Goal: Task Accomplishment & Management: Use online tool/utility

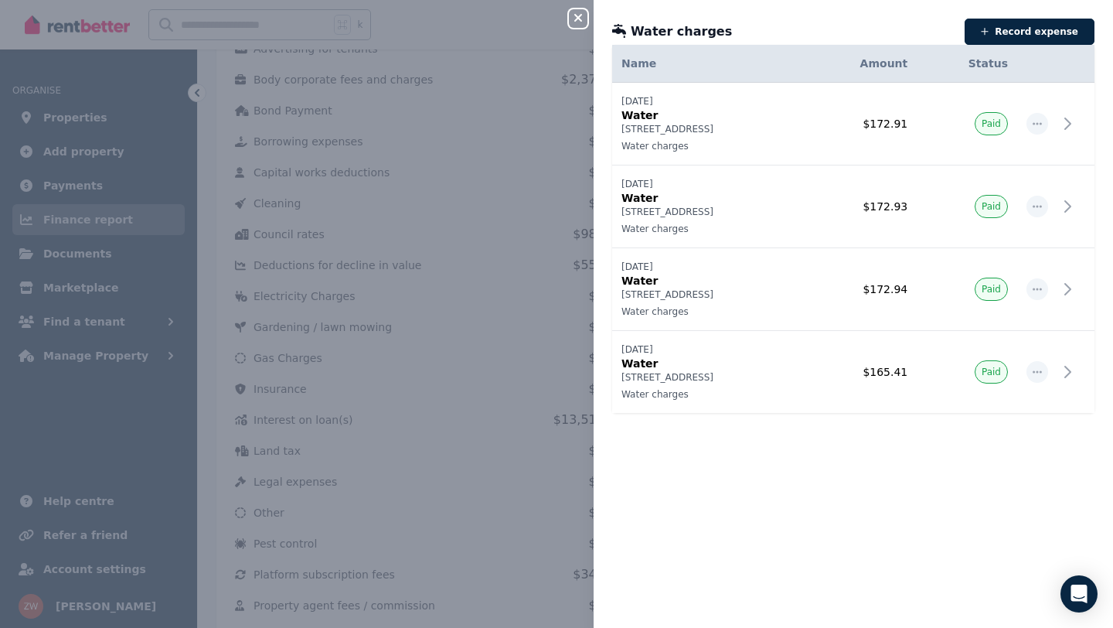
click at [585, 21] on icon "button" at bounding box center [578, 18] width 19 height 12
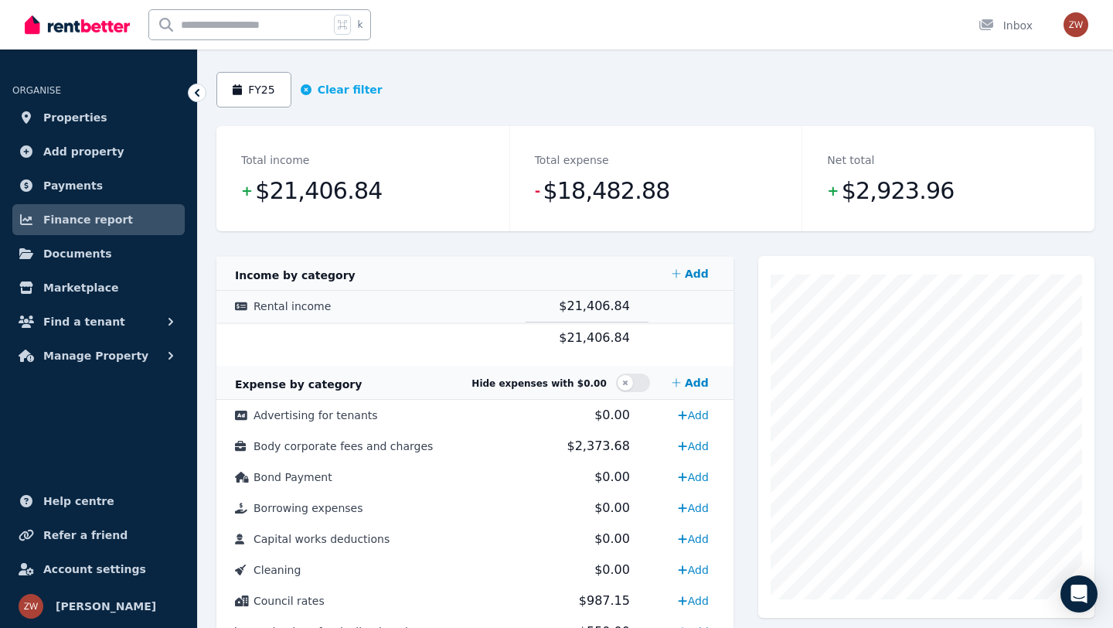
scroll to position [126, 0]
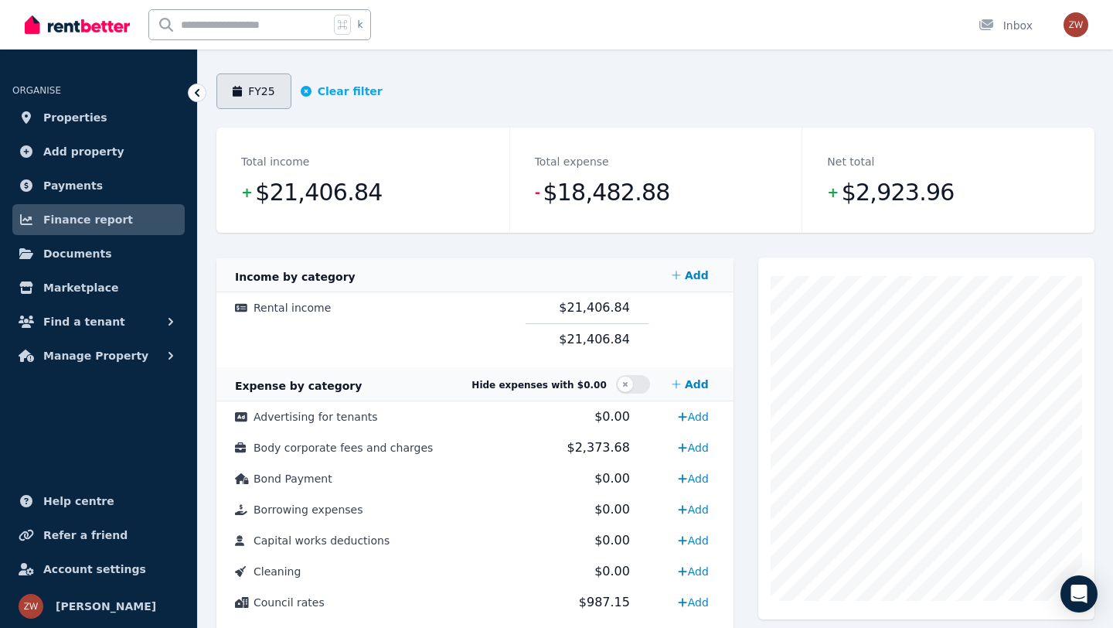
click at [266, 102] on button "FY25" at bounding box center [253, 91] width 75 height 36
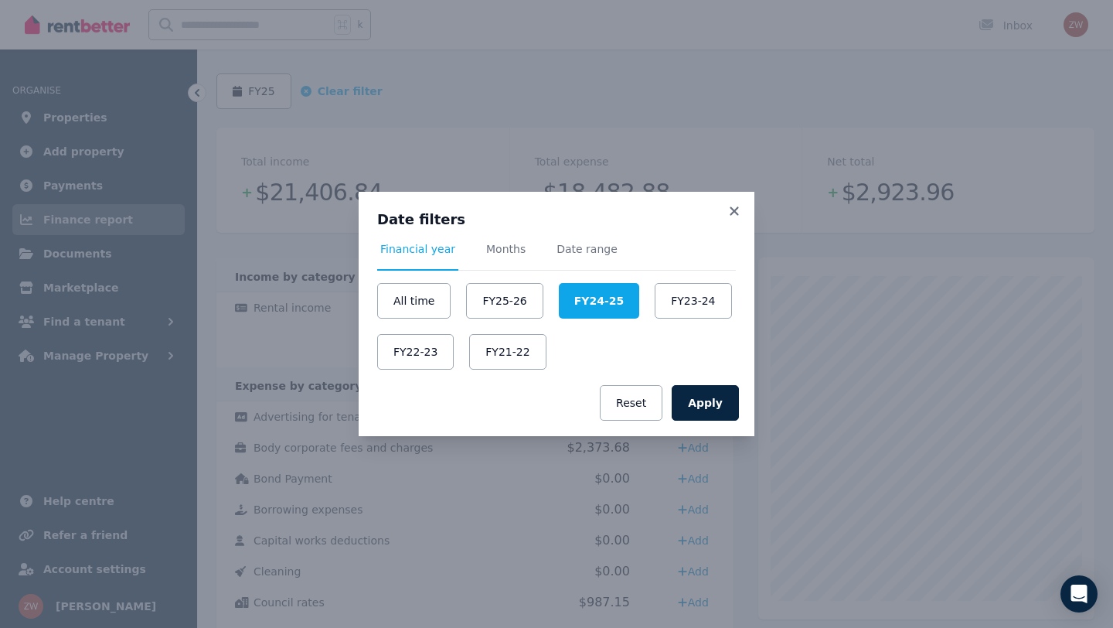
click at [733, 286] on div "All time FY25-26 FY24-25 FY23-24 FY22-23 FY21-22" at bounding box center [556, 326] width 359 height 87
click at [703, 292] on button "FY23-24" at bounding box center [693, 301] width 77 height 36
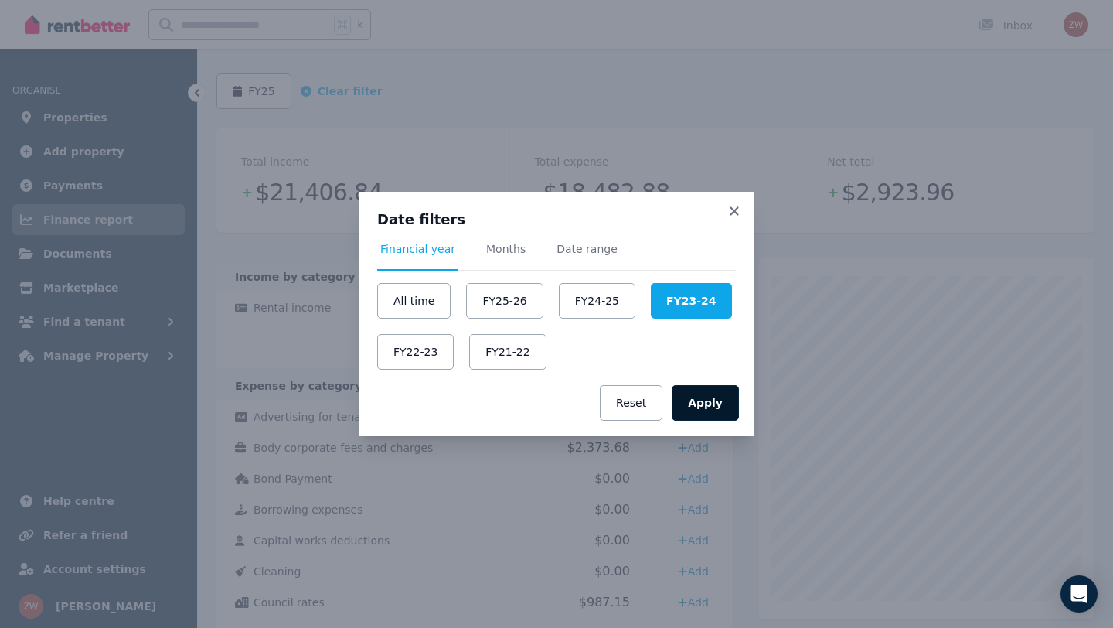
click at [696, 416] on button "Apply" at bounding box center [705, 403] width 67 height 36
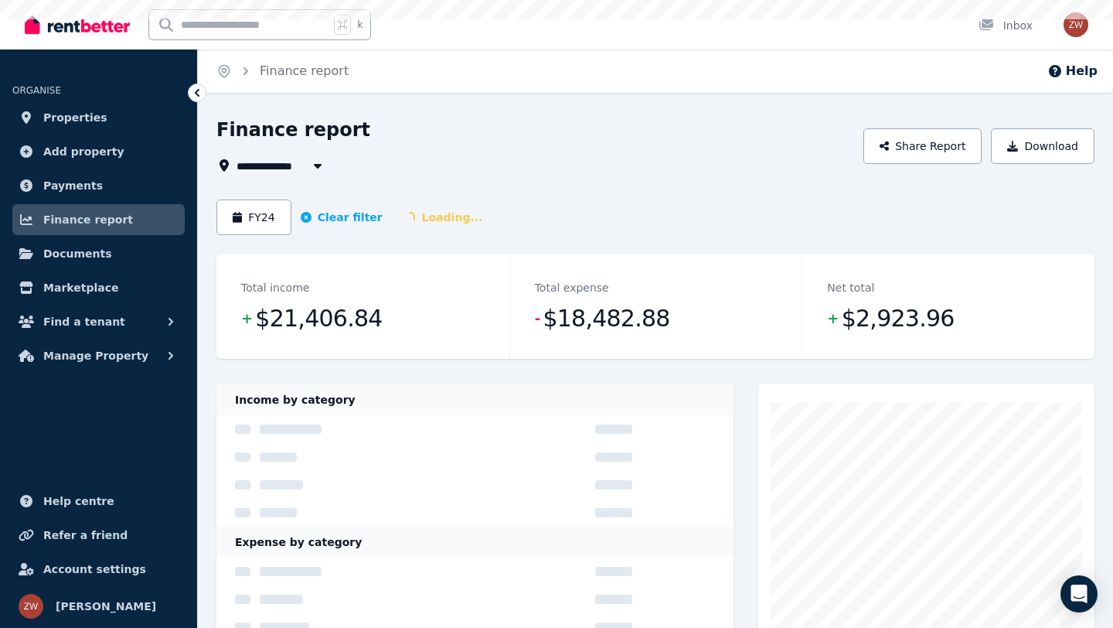
click at [696, 410] on div "Income by category" at bounding box center [474, 399] width 517 height 31
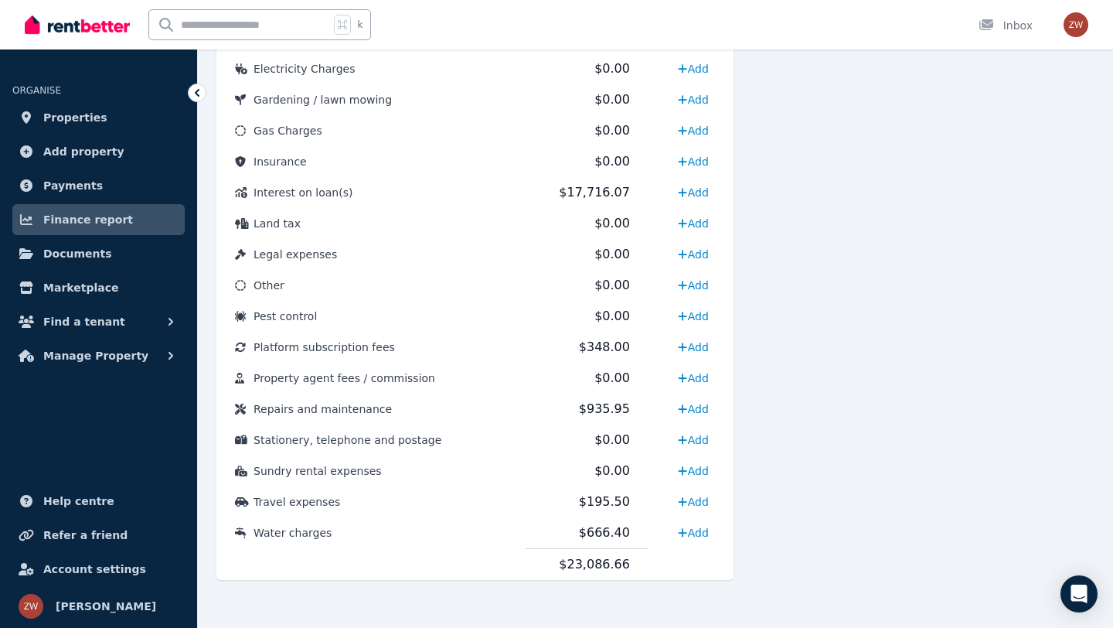
scroll to position [726, 0]
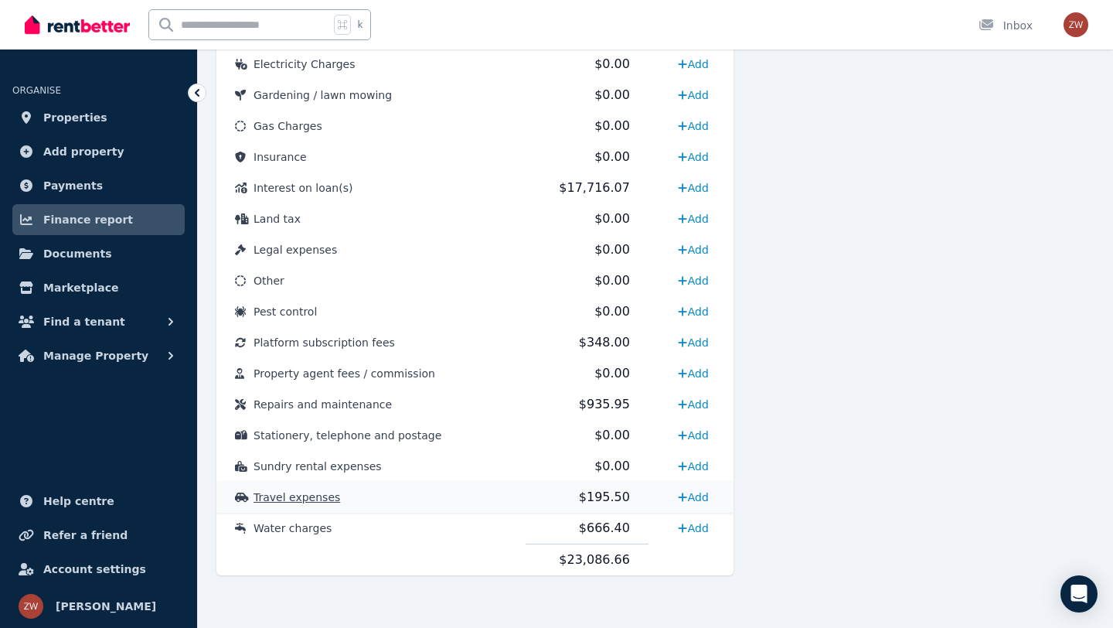
click at [609, 500] on span "$195.50" at bounding box center [604, 496] width 51 height 15
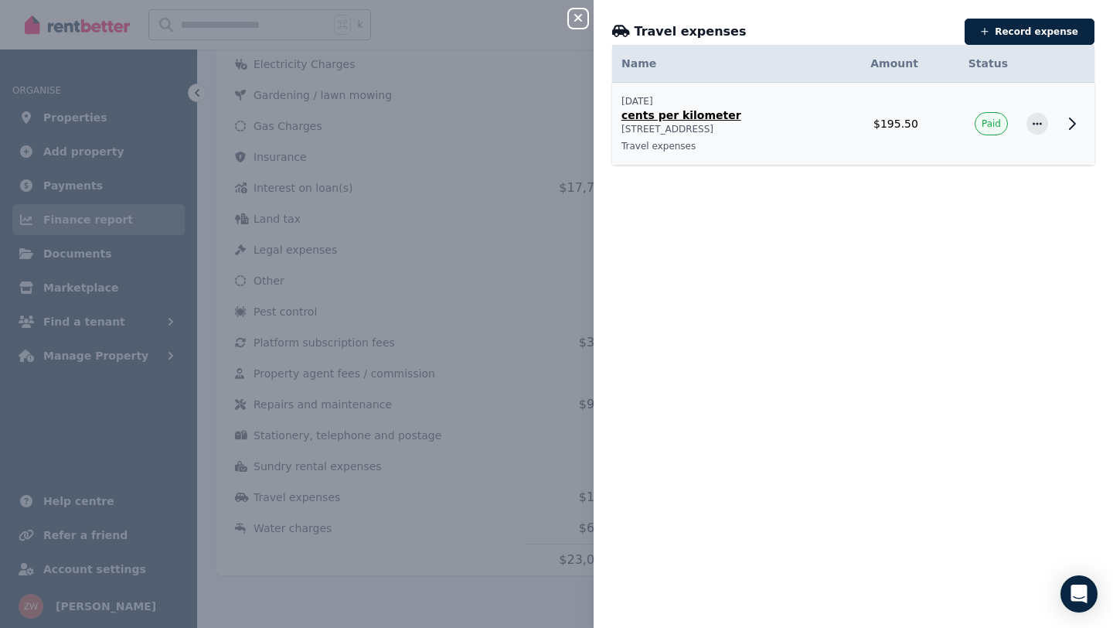
click at [712, 111] on p "cents per kilometer" at bounding box center [718, 114] width 195 height 15
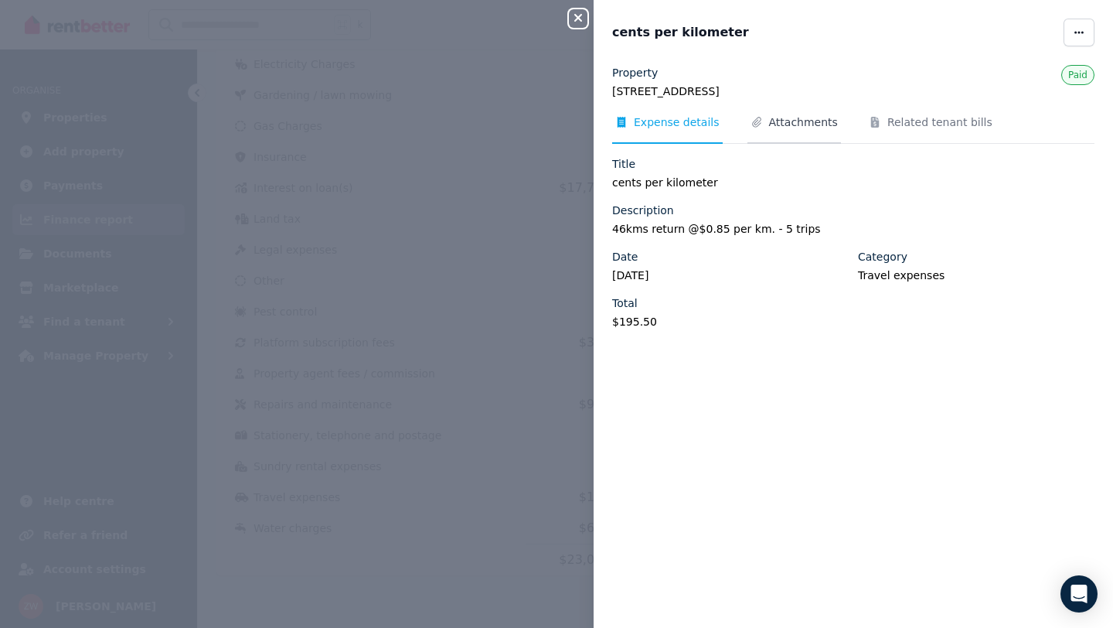
click at [782, 121] on span "Attachments" at bounding box center [803, 121] width 69 height 15
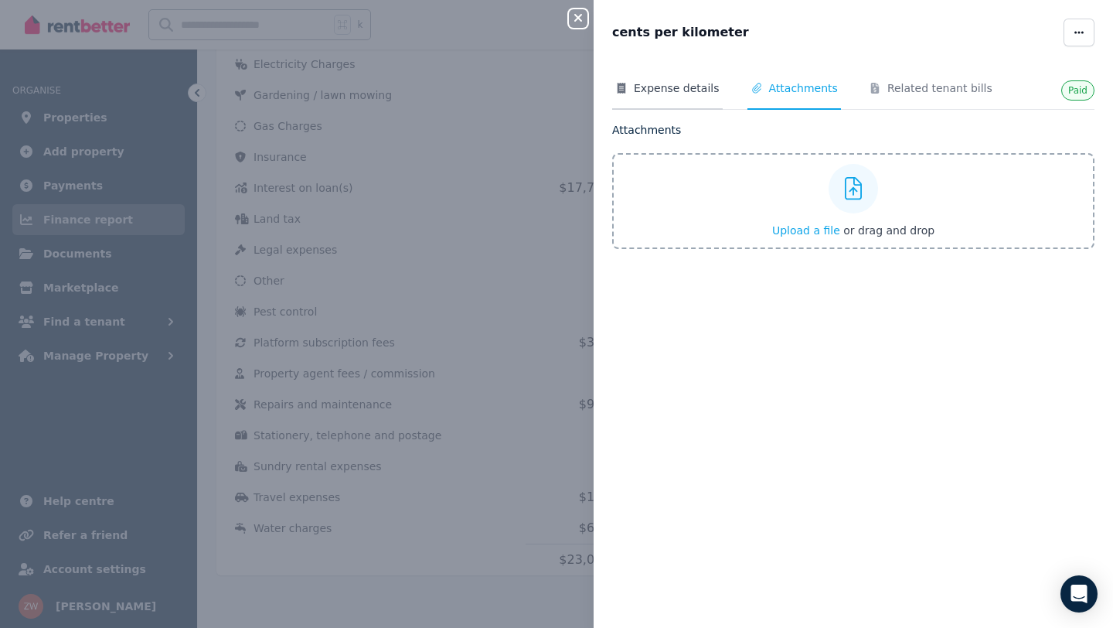
click at [695, 93] on span "Expense details" at bounding box center [677, 87] width 86 height 15
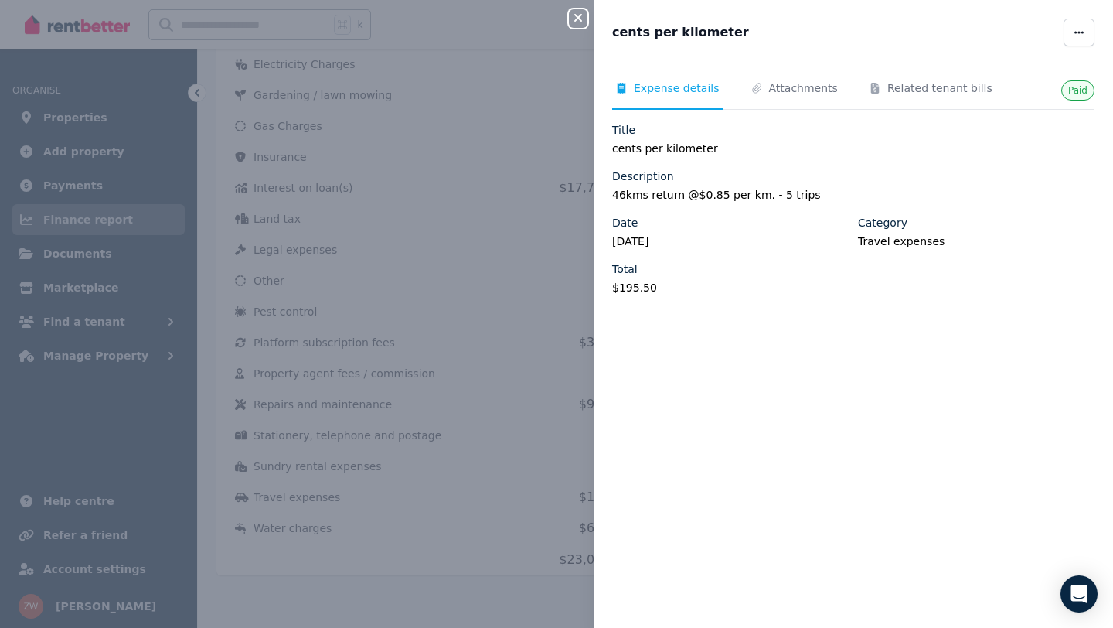
click at [461, 390] on div "Close panel cents per kilometer Paid Expense details Attachments Related tenant…" at bounding box center [556, 314] width 1113 height 628
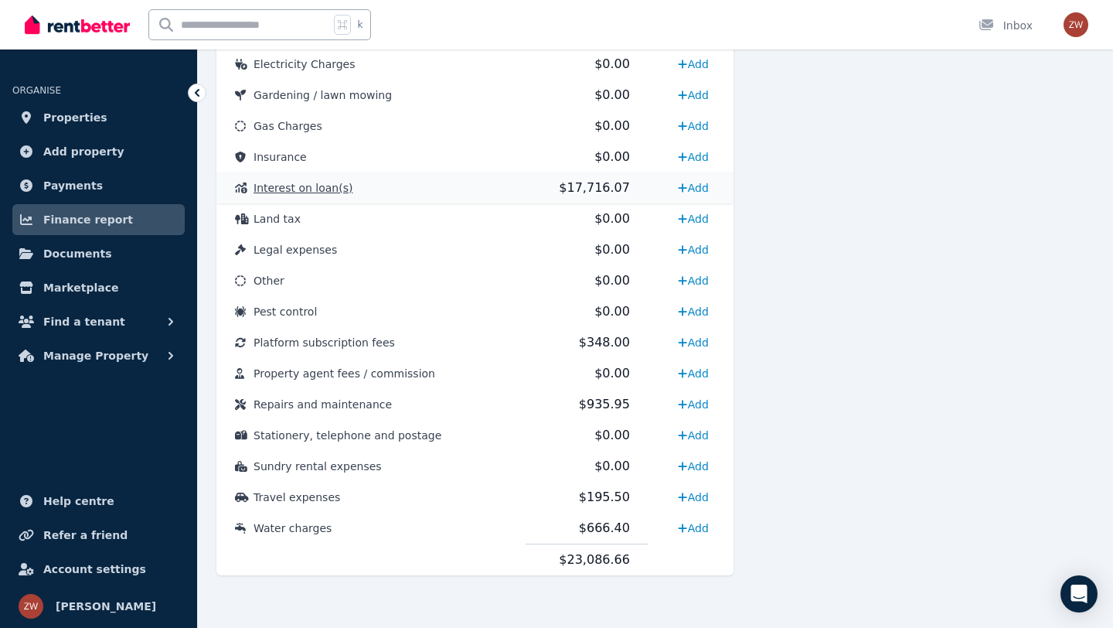
click at [316, 197] on td "Interest on loan(s)" at bounding box center [370, 187] width 309 height 31
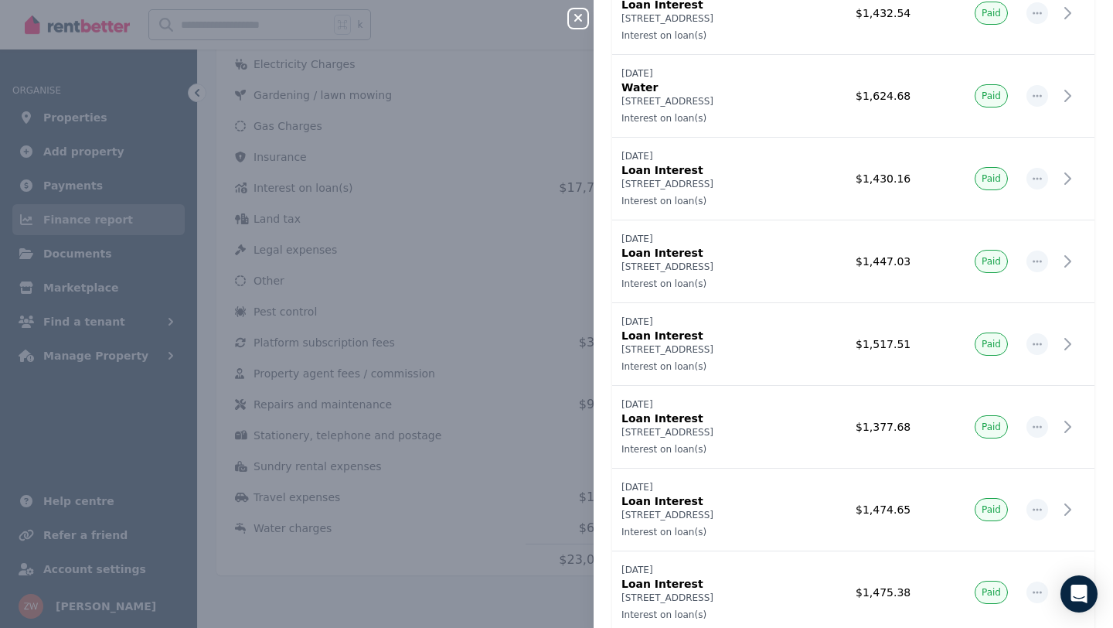
scroll to position [493, 0]
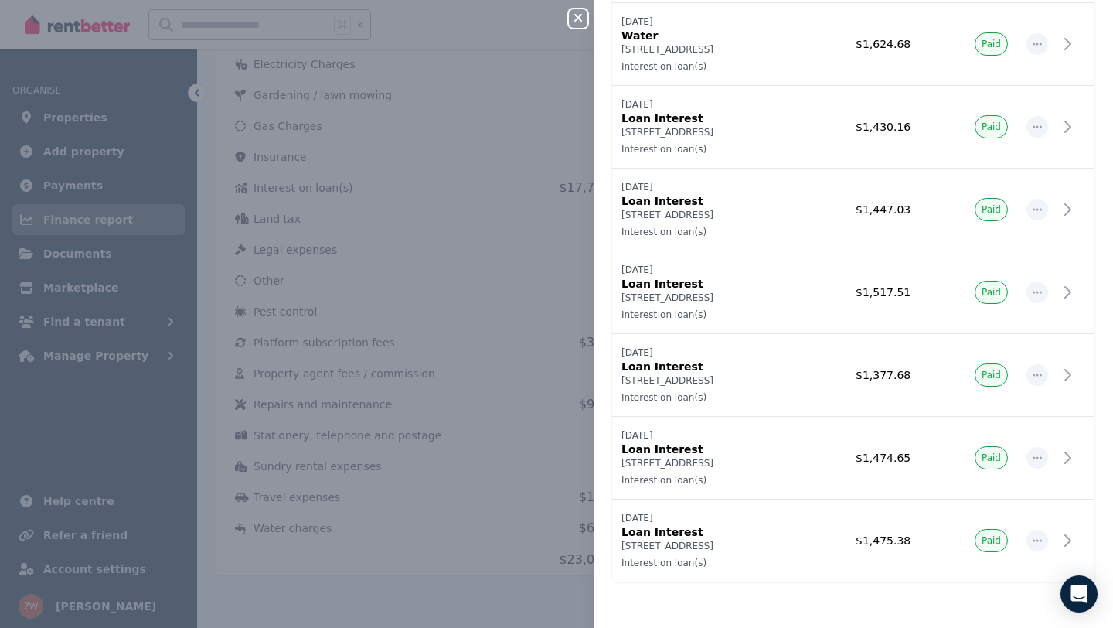
click at [576, 15] on icon "button" at bounding box center [578, 18] width 19 height 12
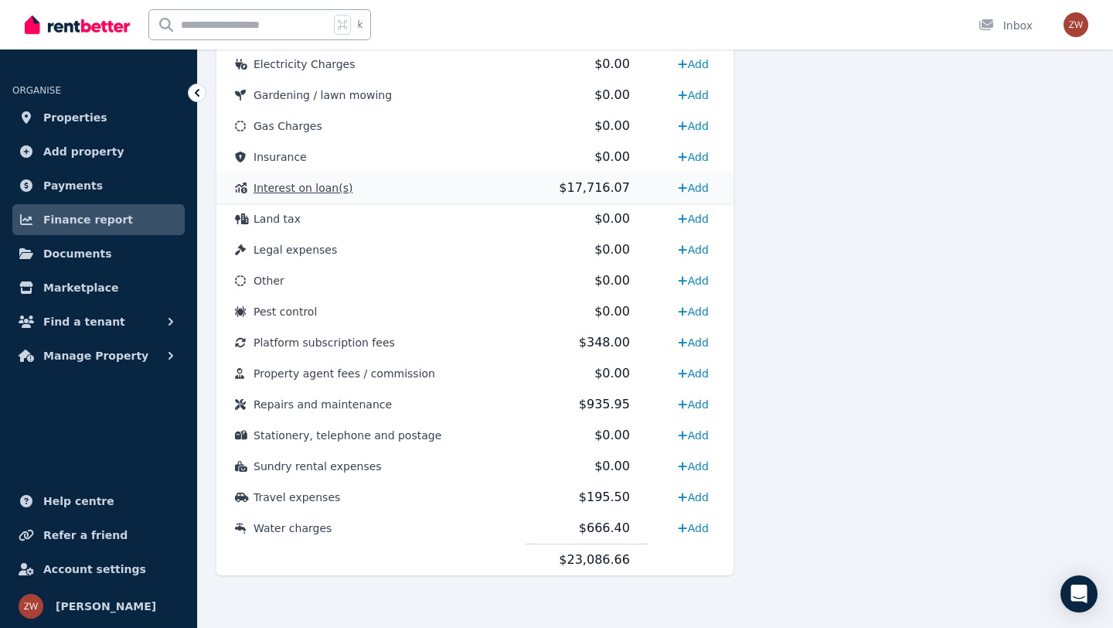
scroll to position [0, 0]
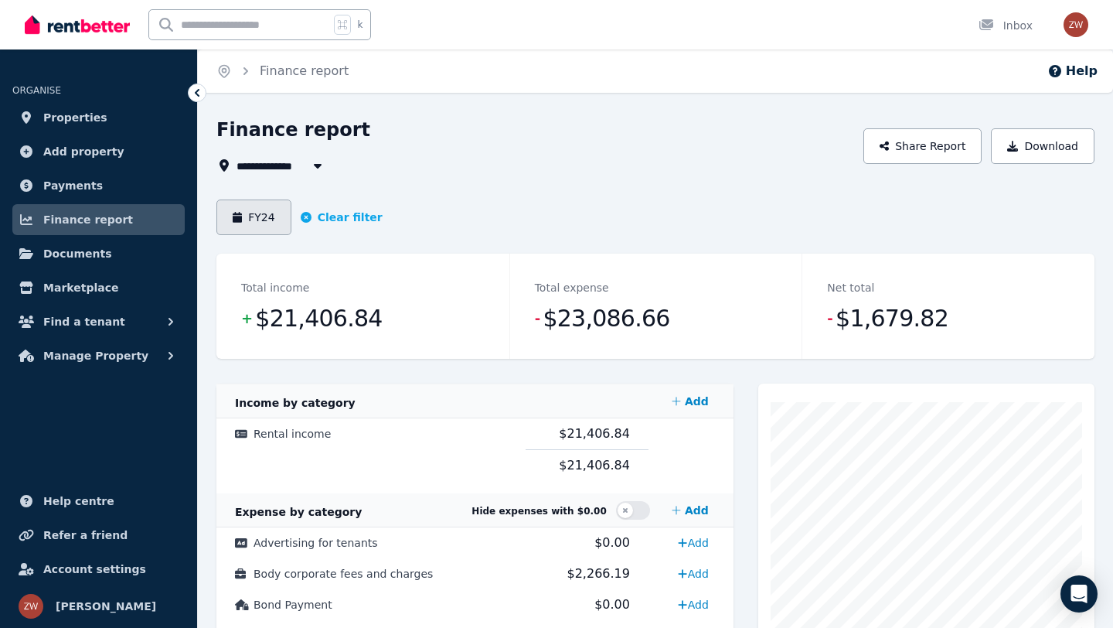
click at [267, 204] on button "FY24" at bounding box center [253, 217] width 75 height 36
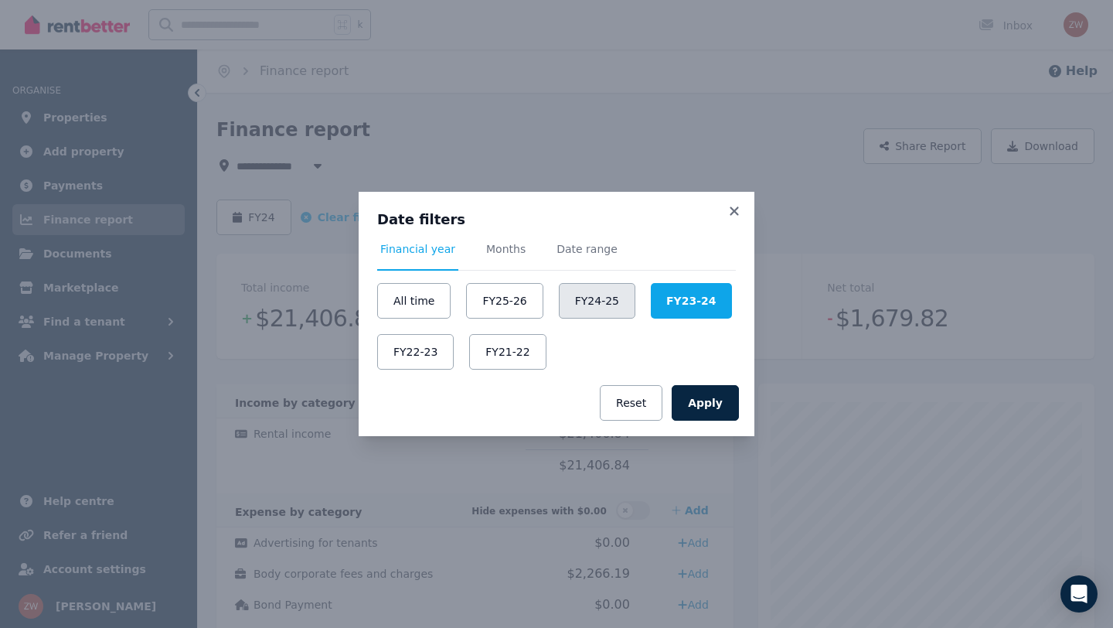
click at [582, 301] on button "FY24-25" at bounding box center [597, 301] width 77 height 36
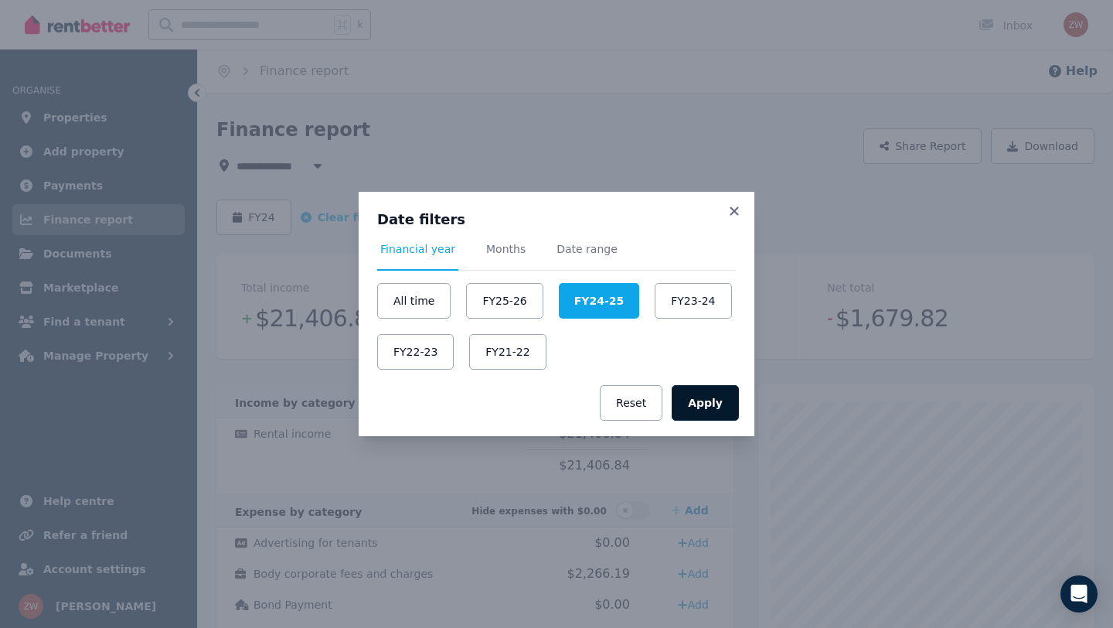
click at [723, 397] on button "Apply" at bounding box center [705, 403] width 67 height 36
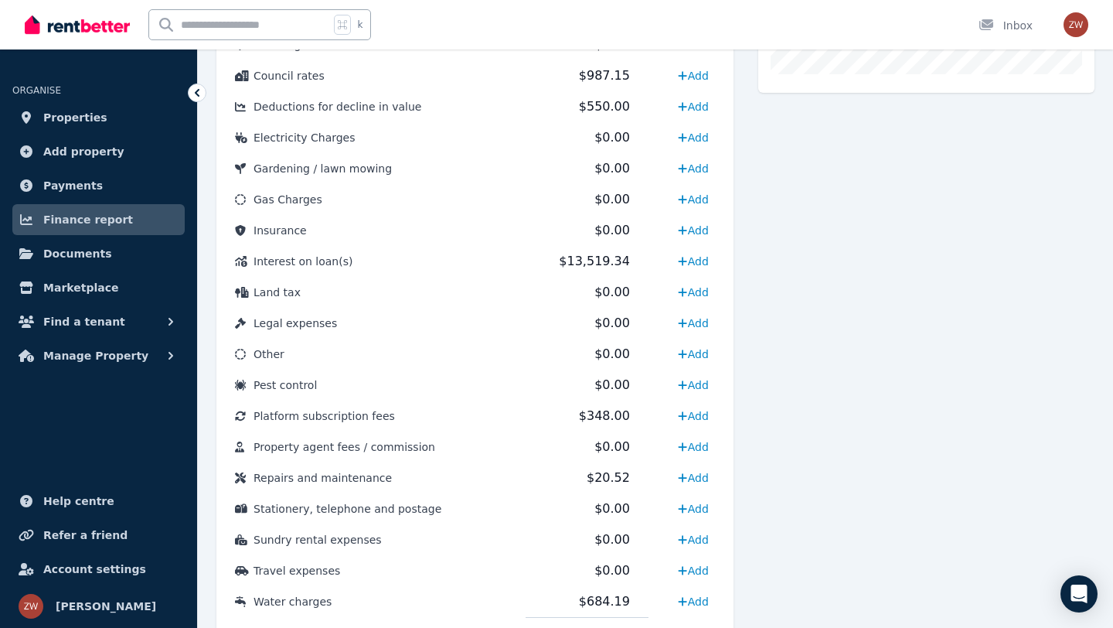
scroll to position [653, 0]
click at [316, 257] on span "Interest on loan(s)" at bounding box center [303, 260] width 99 height 12
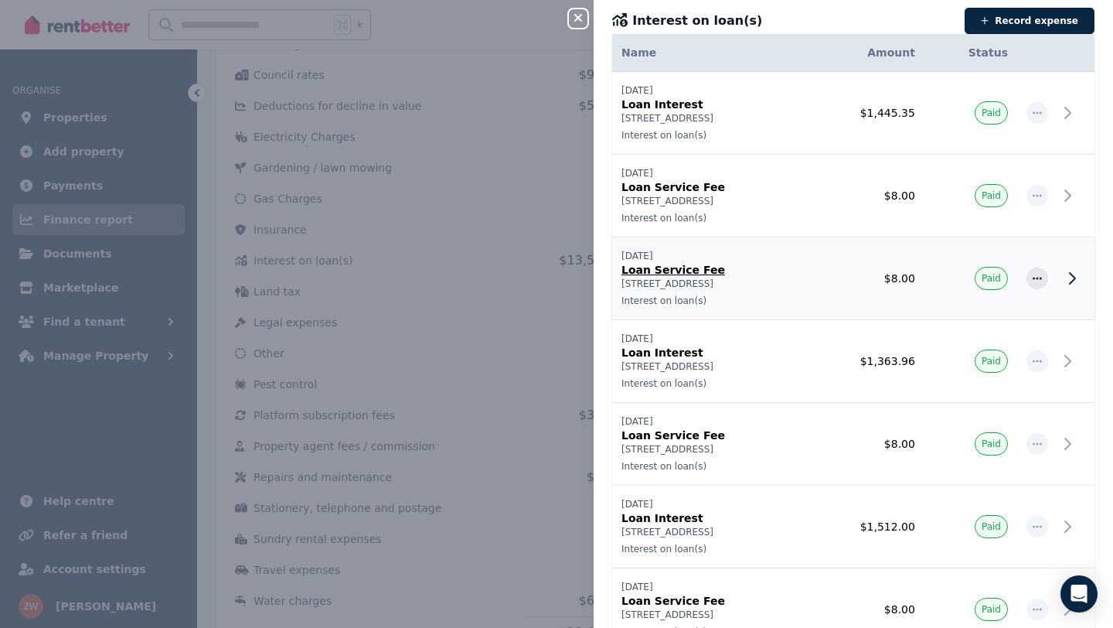
scroll to position [0, 0]
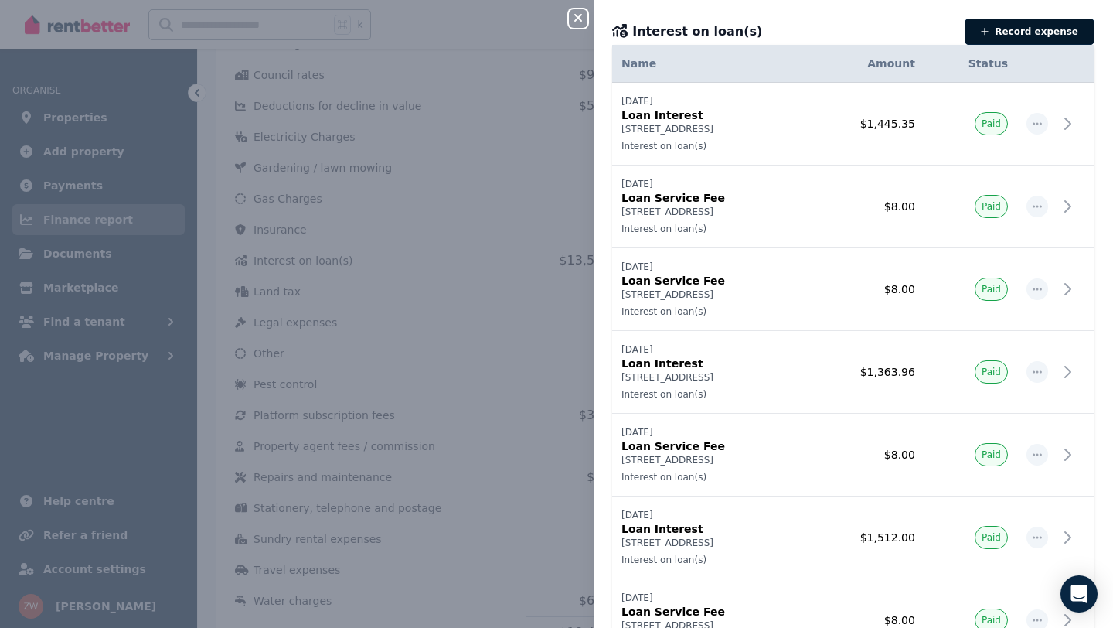
click at [1060, 29] on button "Record expense" at bounding box center [1030, 32] width 130 height 26
select select "**********"
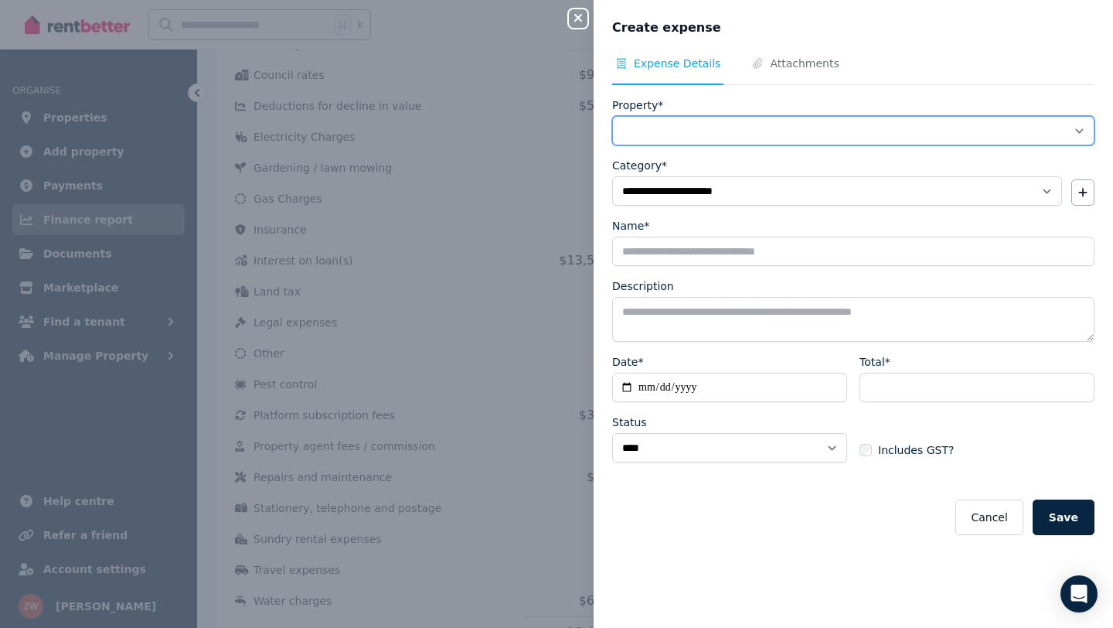
click at [723, 138] on select "**********" at bounding box center [853, 130] width 482 height 29
select select "**********"
click at [612, 116] on select "**********" at bounding box center [853, 130] width 482 height 29
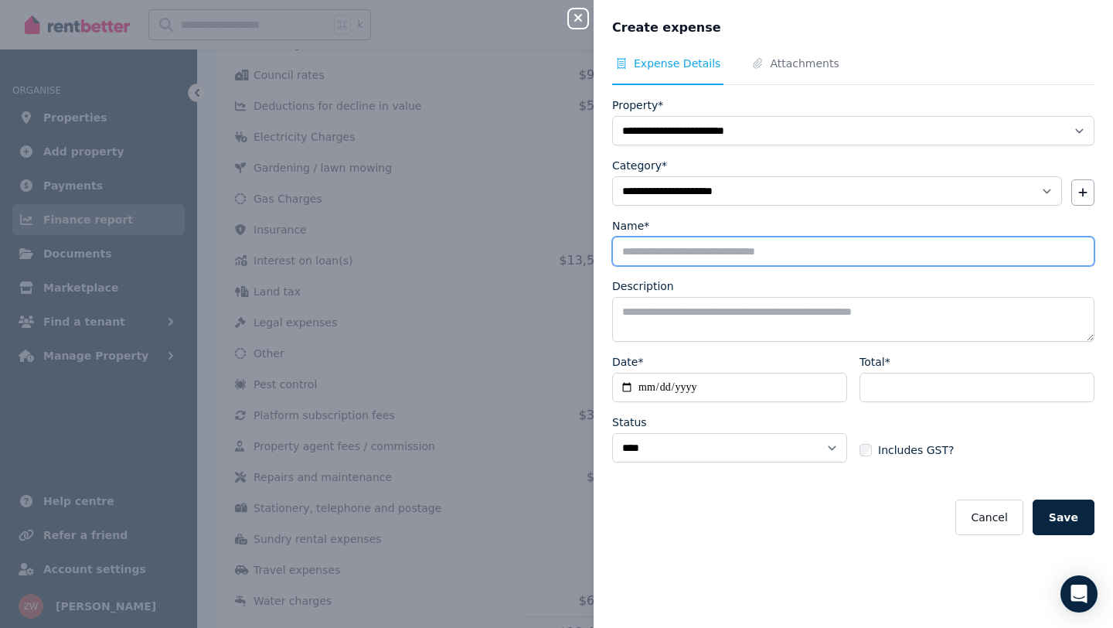
click at [707, 247] on input "Name*" at bounding box center [853, 251] width 482 height 29
type input "**********"
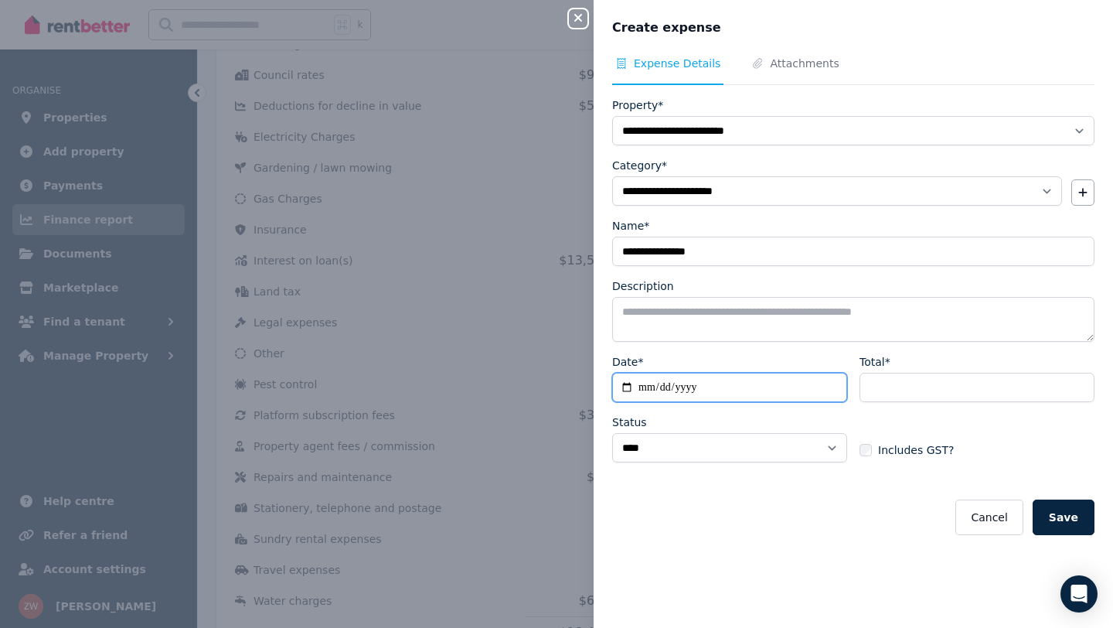
click at [702, 384] on input "Date*" at bounding box center [729, 387] width 235 height 29
